Goal: Task Accomplishment & Management: Complete application form

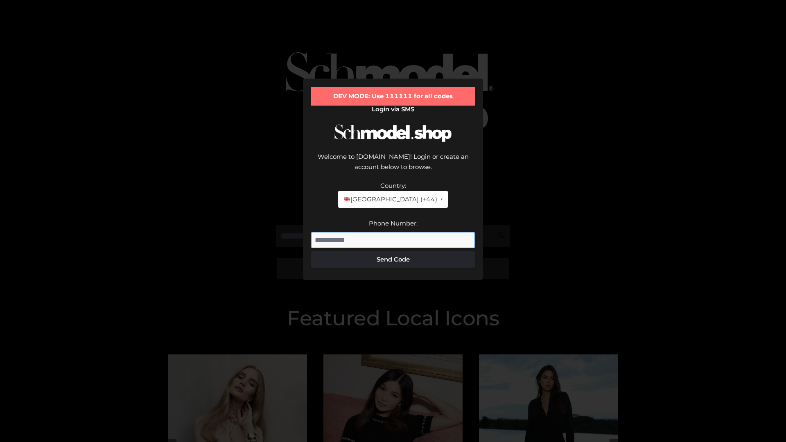
click at [393, 232] on input "Phone Number:" at bounding box center [393, 240] width 164 height 16
type input "**********"
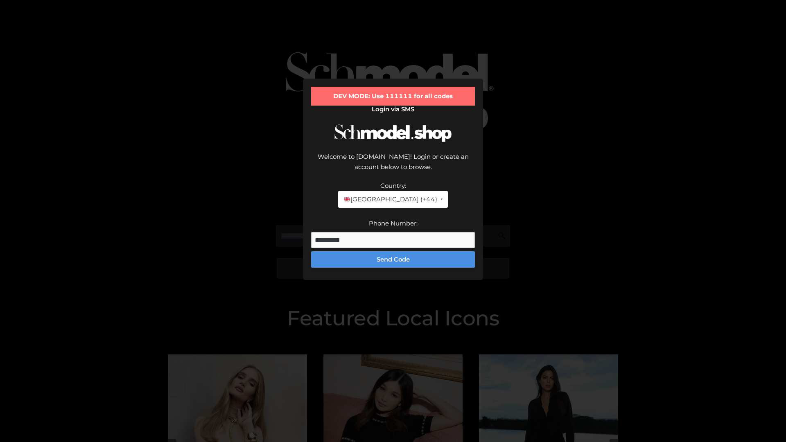
click at [393, 251] on button "Send Code" at bounding box center [393, 259] width 164 height 16
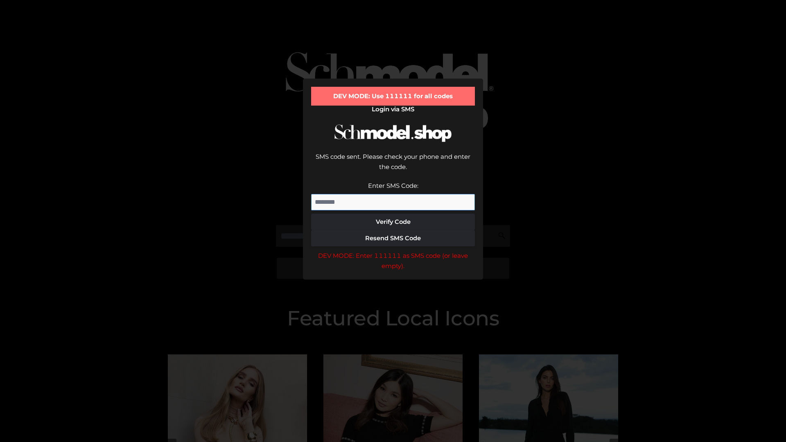
click at [393, 194] on input "Enter SMS Code:" at bounding box center [393, 202] width 164 height 16
type input "******"
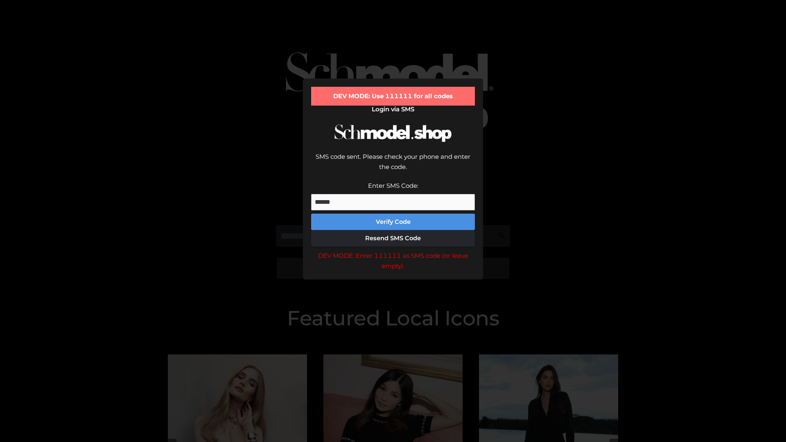
click at [393, 214] on button "Verify Code" at bounding box center [393, 222] width 164 height 16
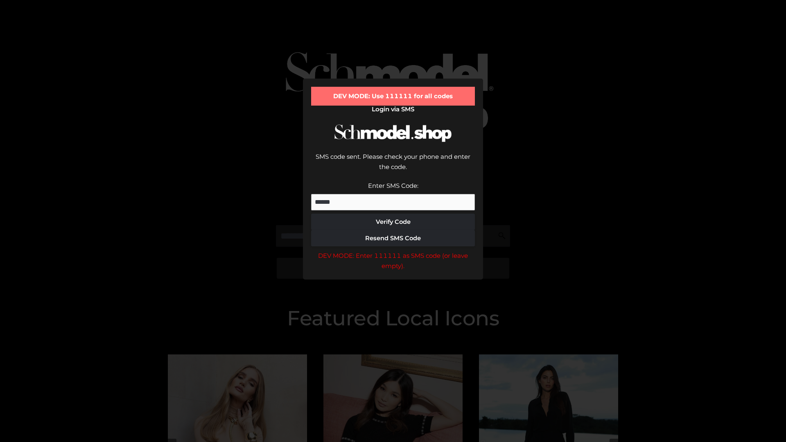
click at [393, 251] on div "DEV MODE: Enter 111111 as SMS code (or leave empty)." at bounding box center [393, 261] width 164 height 21
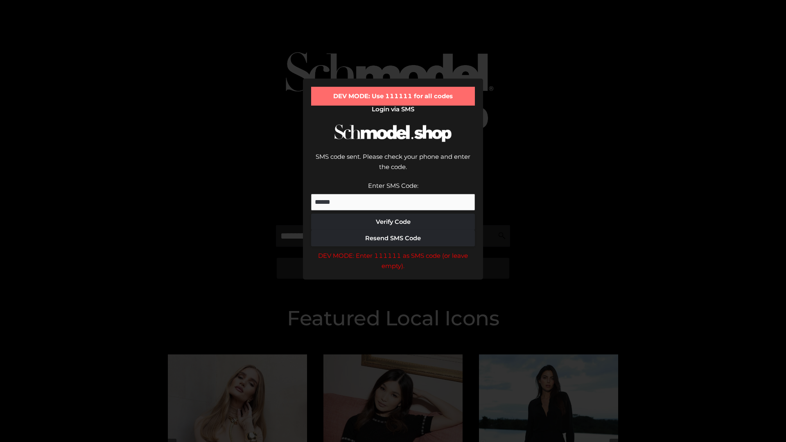
click at [393, 251] on div "DEV MODE: Enter 111111 as SMS code (or leave empty)." at bounding box center [393, 261] width 164 height 21
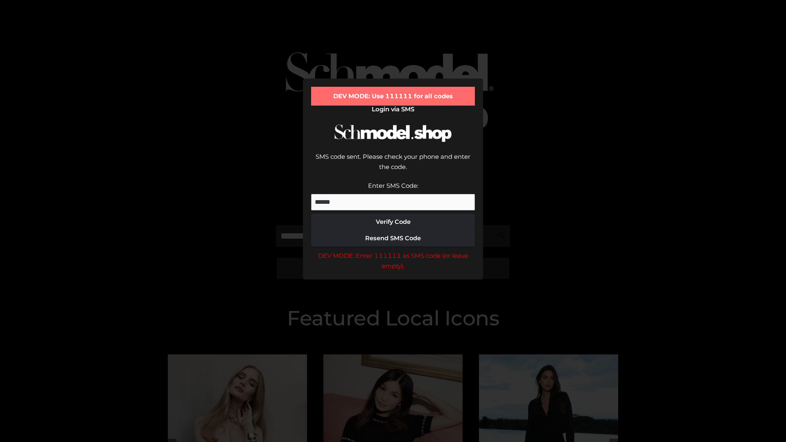
click at [393, 251] on div "DEV MODE: Enter 111111 as SMS code (or leave empty)." at bounding box center [393, 261] width 164 height 21
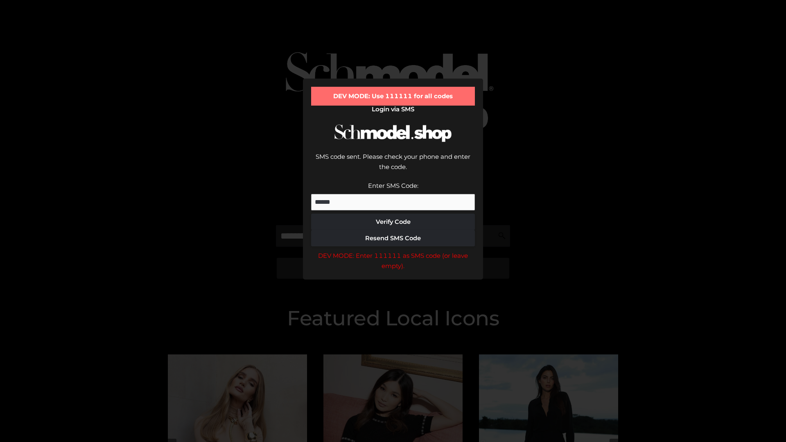
click at [393, 251] on div "DEV MODE: Enter 111111 as SMS code (or leave empty)." at bounding box center [393, 261] width 164 height 21
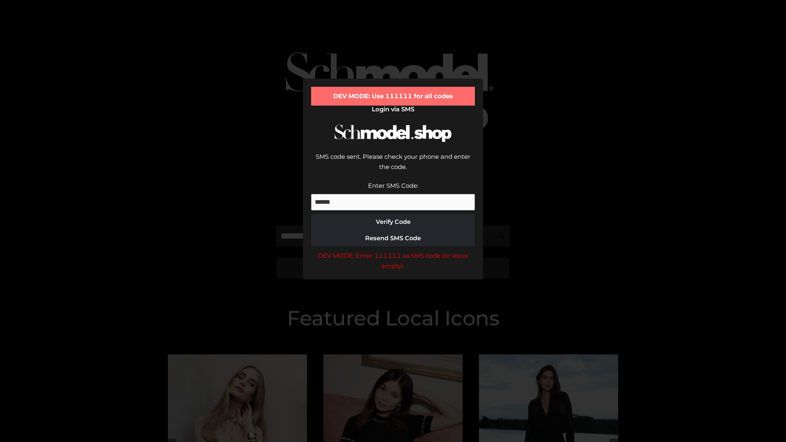
click at [393, 251] on div "DEV MODE: Enter 111111 as SMS code (or leave empty)." at bounding box center [393, 261] width 164 height 21
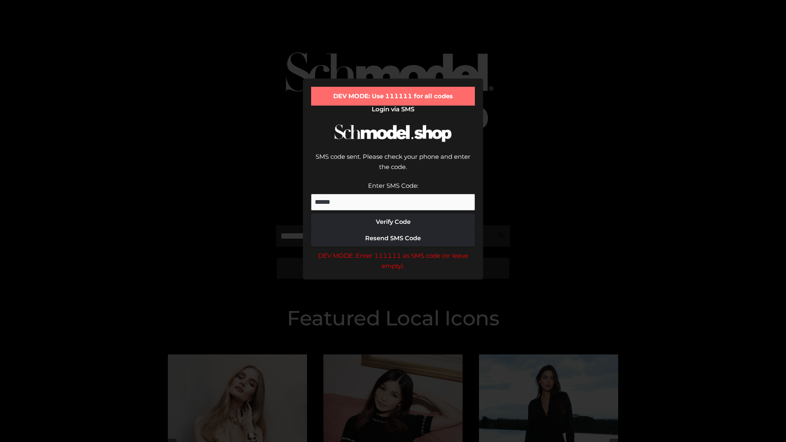
click at [393, 251] on div "DEV MODE: Enter 111111 as SMS code (or leave empty)." at bounding box center [393, 261] width 164 height 21
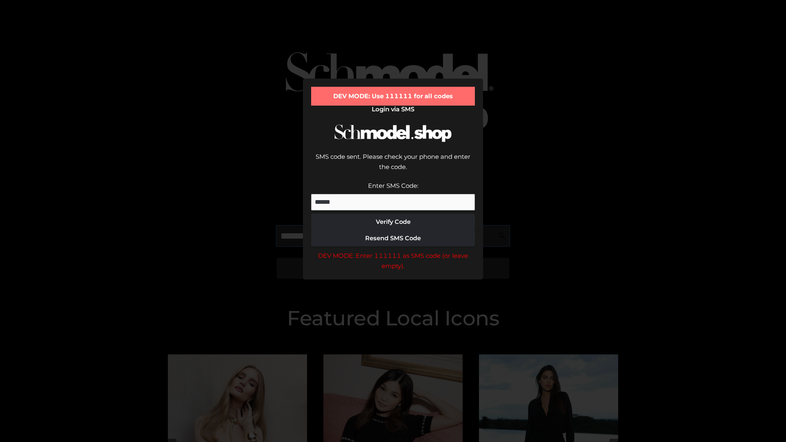
scroll to position [0, 42]
click at [393, 251] on div "DEV MODE: Enter 111111 as SMS code (or leave empty)." at bounding box center [393, 261] width 164 height 21
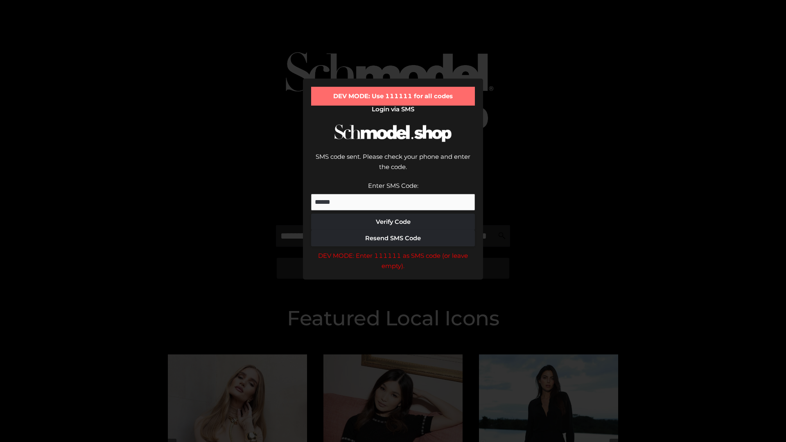
click at [393, 251] on div "DEV MODE: Enter 111111 as SMS code (or leave empty)." at bounding box center [393, 261] width 164 height 21
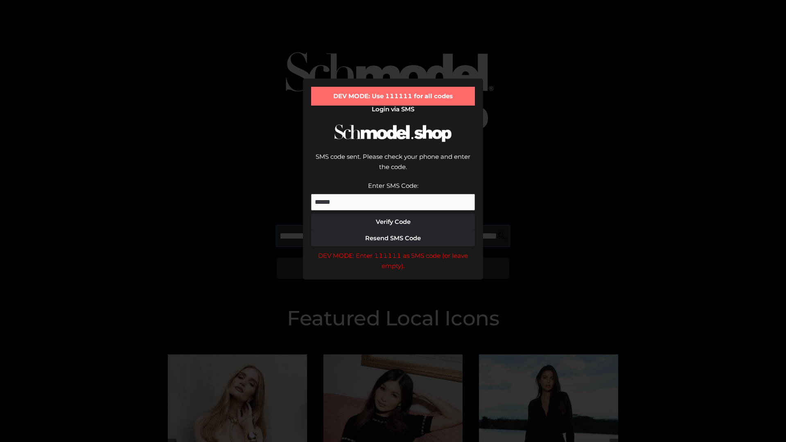
scroll to position [0, 89]
click at [393, 251] on div "DEV MODE: Enter 111111 as SMS code (or leave empty)." at bounding box center [393, 261] width 164 height 21
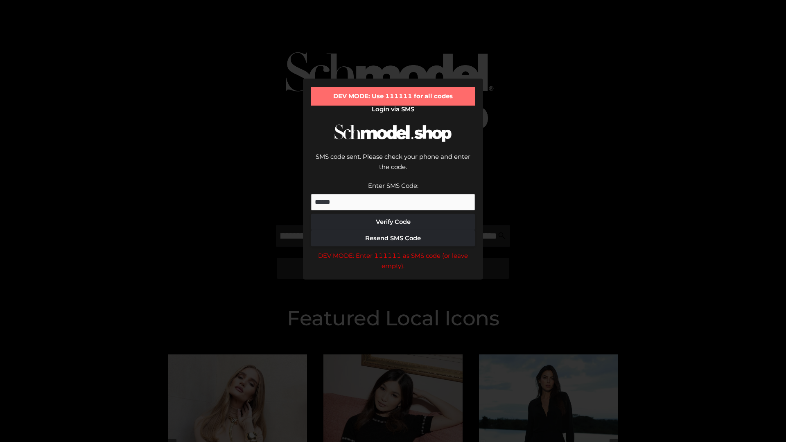
click at [393, 251] on div "DEV MODE: Enter 111111 as SMS code (or leave empty)." at bounding box center [393, 261] width 164 height 21
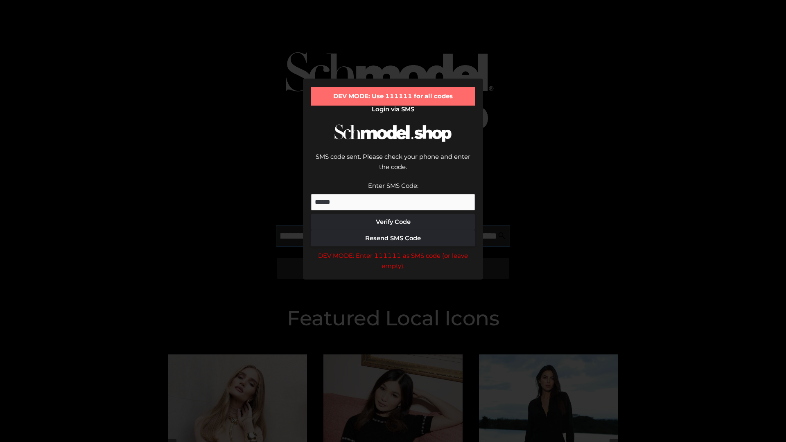
scroll to position [0, 139]
click at [393, 251] on div "DEV MODE: Enter 111111 as SMS code (or leave empty)." at bounding box center [393, 261] width 164 height 21
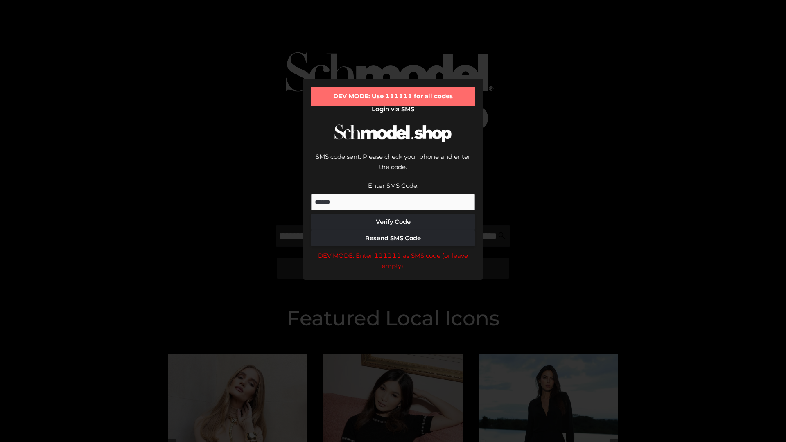
click at [393, 251] on div "DEV MODE: Enter 111111 as SMS code (or leave empty)." at bounding box center [393, 261] width 164 height 21
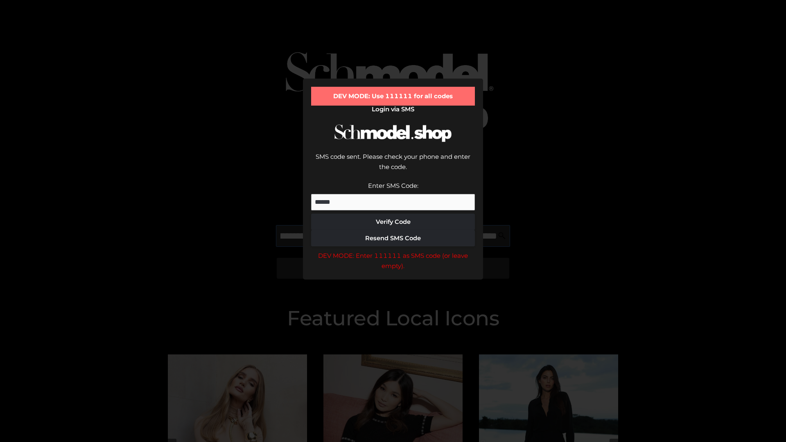
scroll to position [0, 190]
click at [393, 251] on div "DEV MODE: Enter 111111 as SMS code (or leave empty)." at bounding box center [393, 261] width 164 height 21
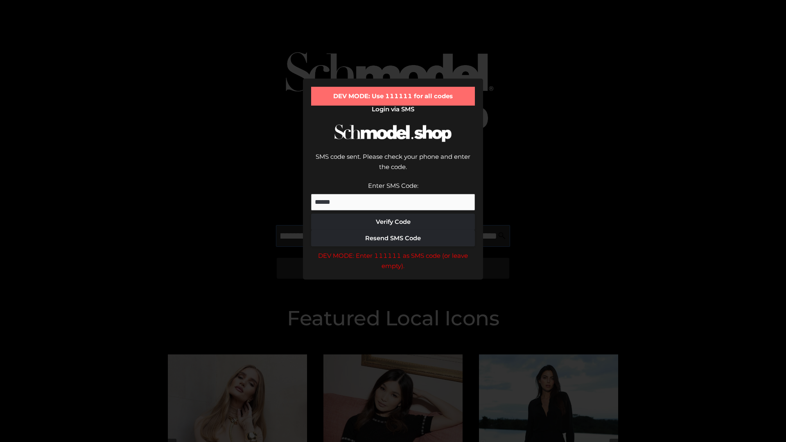
type input "**********"
